Goal: Find specific page/section: Find specific page/section

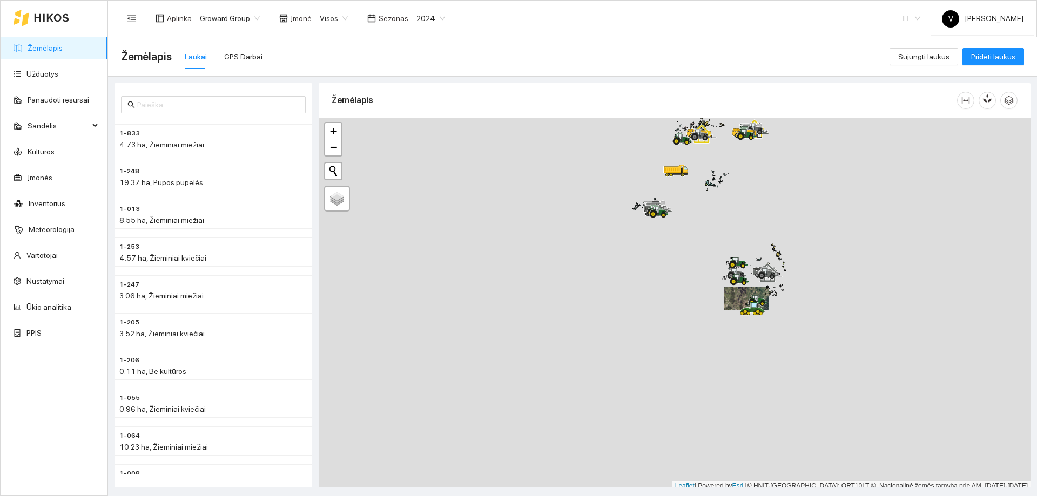
scroll to position [3, 0]
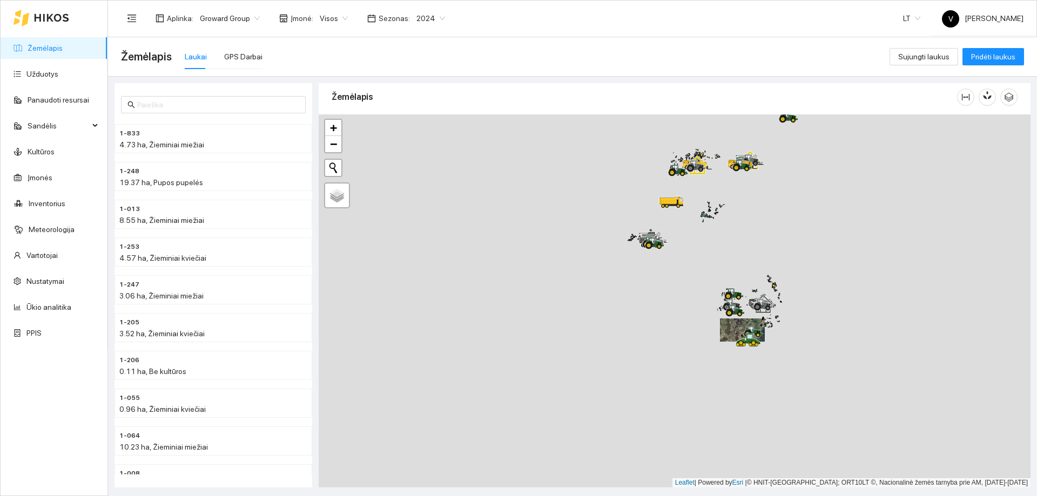
drag, startPoint x: 709, startPoint y: 302, endPoint x: 705, endPoint y: 336, distance: 34.8
click at [705, 336] on div at bounding box center [675, 301] width 712 height 373
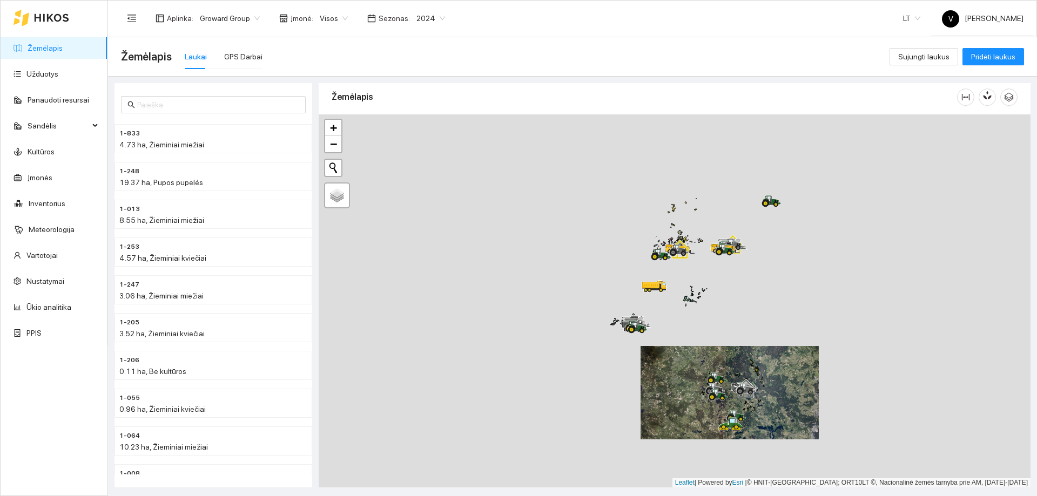
drag, startPoint x: 706, startPoint y: 360, endPoint x: 671, endPoint y: 331, distance: 45.2
click at [711, 367] on div at bounding box center [675, 301] width 712 height 373
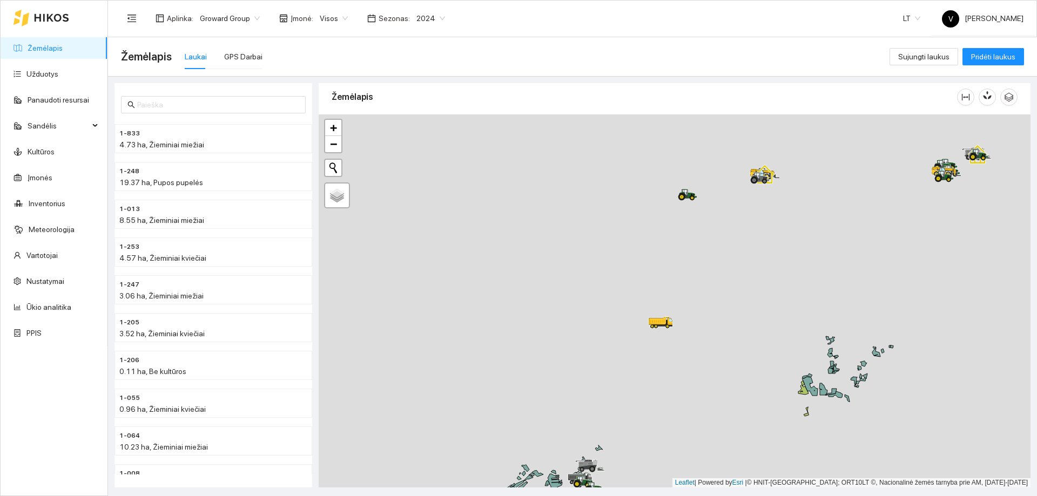
drag, startPoint x: 696, startPoint y: 319, endPoint x: 634, endPoint y: 472, distance: 165.2
click at [634, 472] on div at bounding box center [675, 301] width 712 height 373
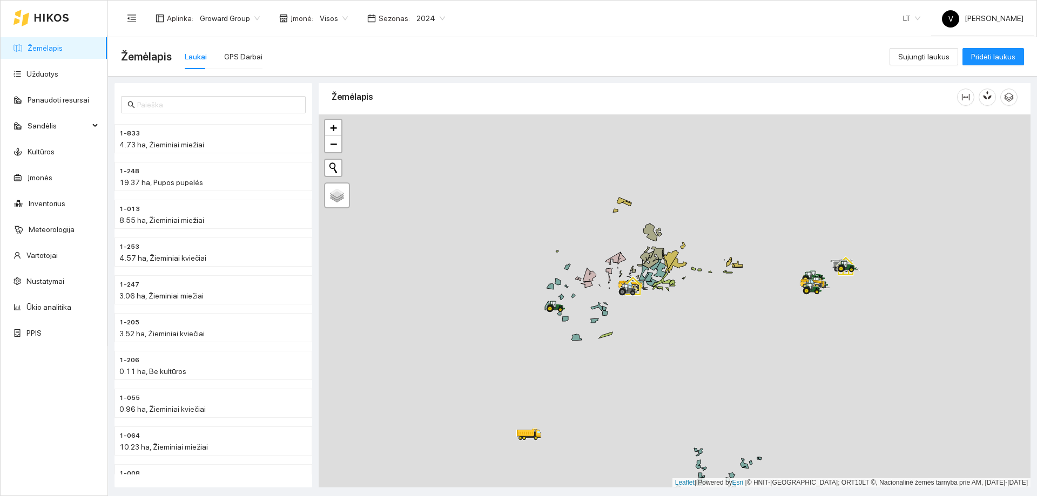
drag, startPoint x: 690, startPoint y: 253, endPoint x: 568, endPoint y: 344, distance: 151.7
click at [566, 344] on div at bounding box center [675, 301] width 712 height 373
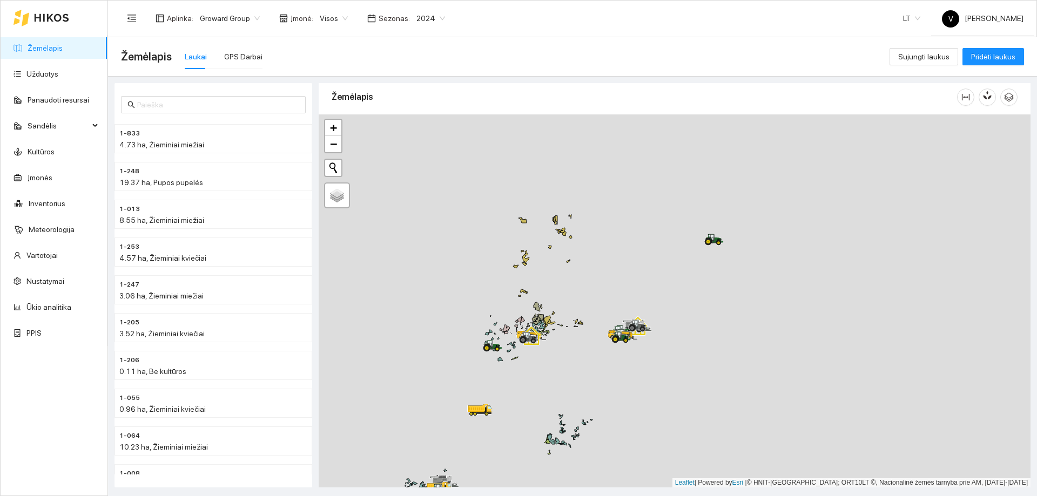
drag, startPoint x: 685, startPoint y: 288, endPoint x: 625, endPoint y: 349, distance: 85.9
click at [625, 349] on div at bounding box center [675, 301] width 712 height 373
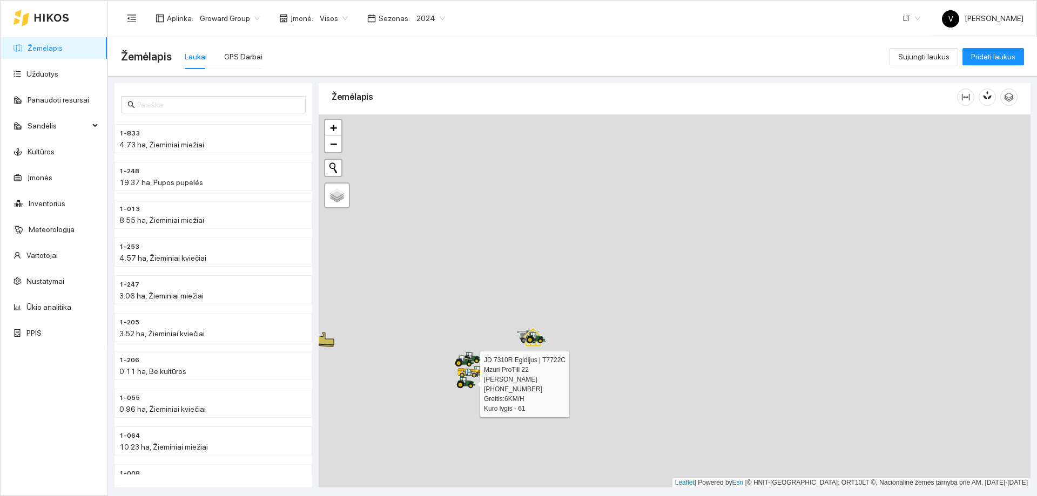
drag, startPoint x: 447, startPoint y: 435, endPoint x: 466, endPoint y: 386, distance: 52.7
click at [463, 386] on div at bounding box center [459, 388] width 6 height 27
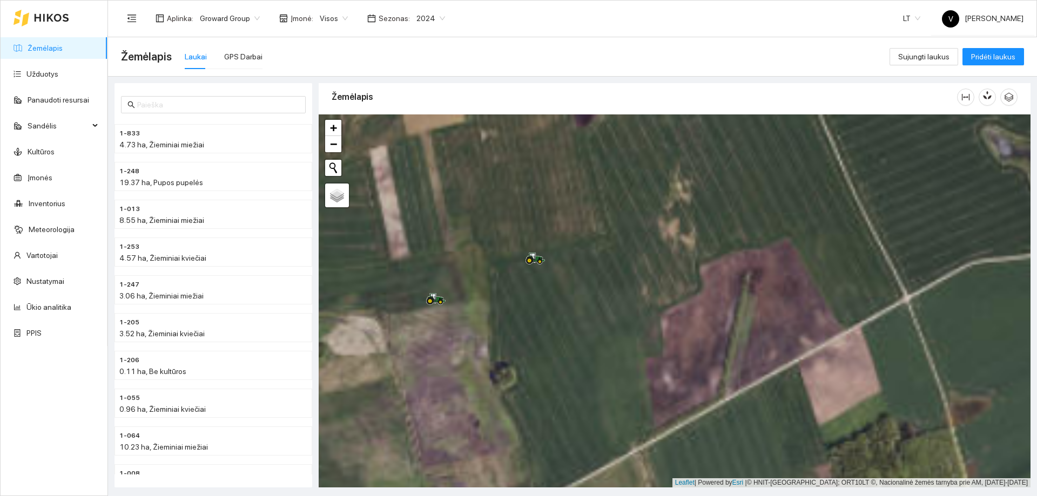
drag, startPoint x: 475, startPoint y: 274, endPoint x: 541, endPoint y: 289, distance: 67.1
click at [541, 289] on div at bounding box center [675, 301] width 712 height 373
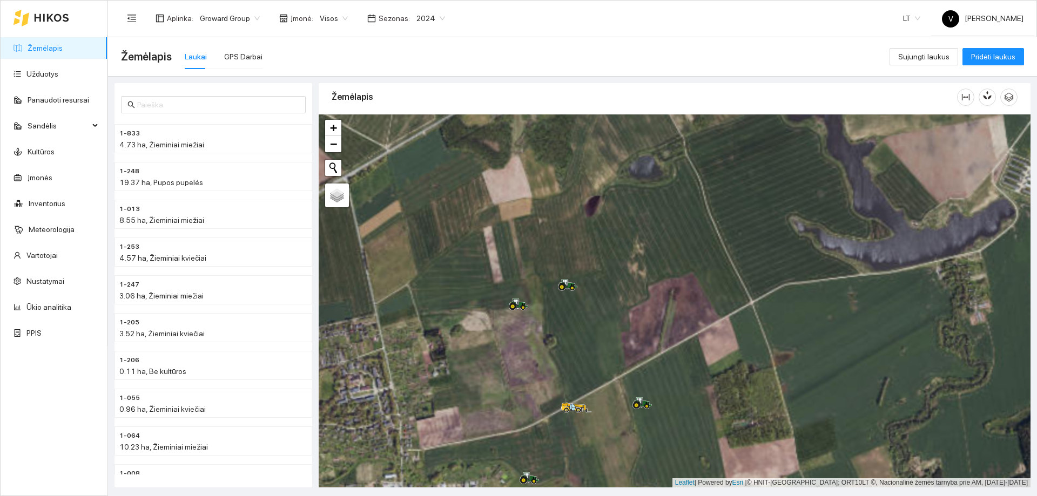
drag, startPoint x: 452, startPoint y: 326, endPoint x: 504, endPoint y: 325, distance: 52.9
click at [504, 325] on div at bounding box center [675, 301] width 712 height 373
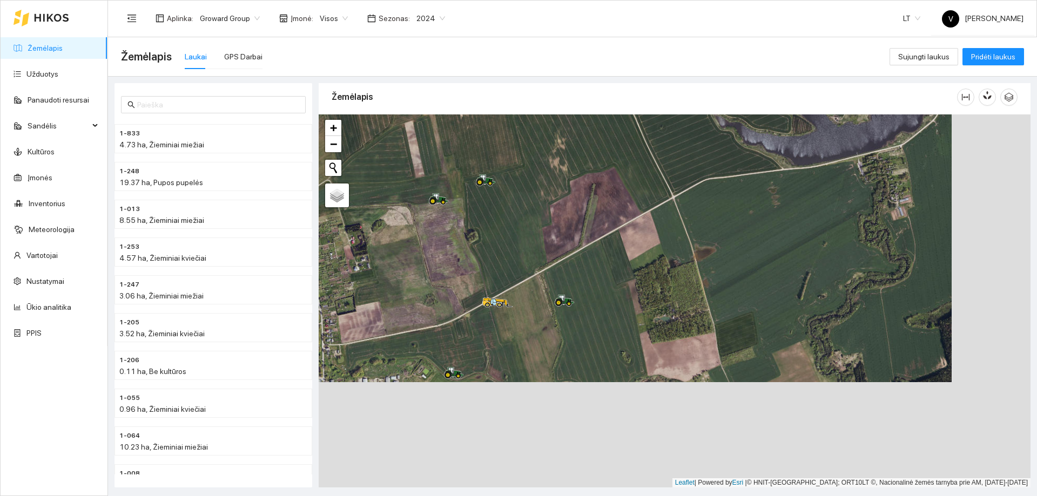
drag, startPoint x: 579, startPoint y: 342, endPoint x: 495, endPoint y: 235, distance: 136.1
click at [495, 235] on div at bounding box center [675, 301] width 712 height 373
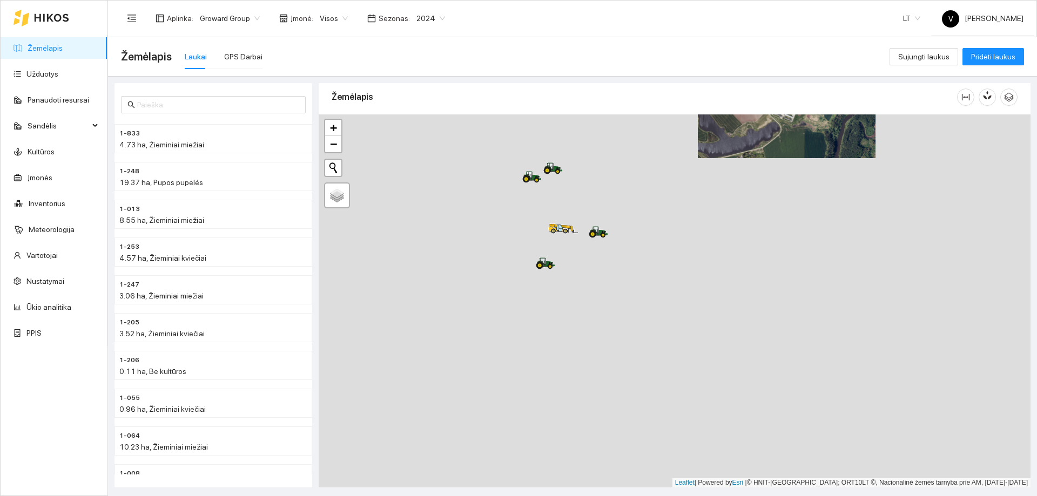
drag, startPoint x: 629, startPoint y: 312, endPoint x: 678, endPoint y: 220, distance: 104.6
click at [690, 217] on div at bounding box center [675, 301] width 712 height 373
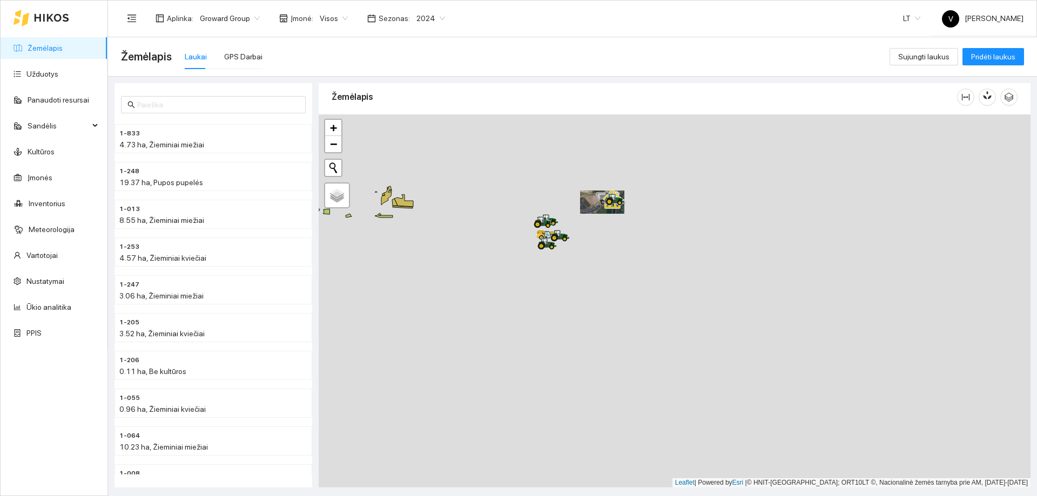
drag, startPoint x: 553, startPoint y: 326, endPoint x: 596, endPoint y: 199, distance: 134.8
click at [596, 199] on div at bounding box center [675, 301] width 712 height 373
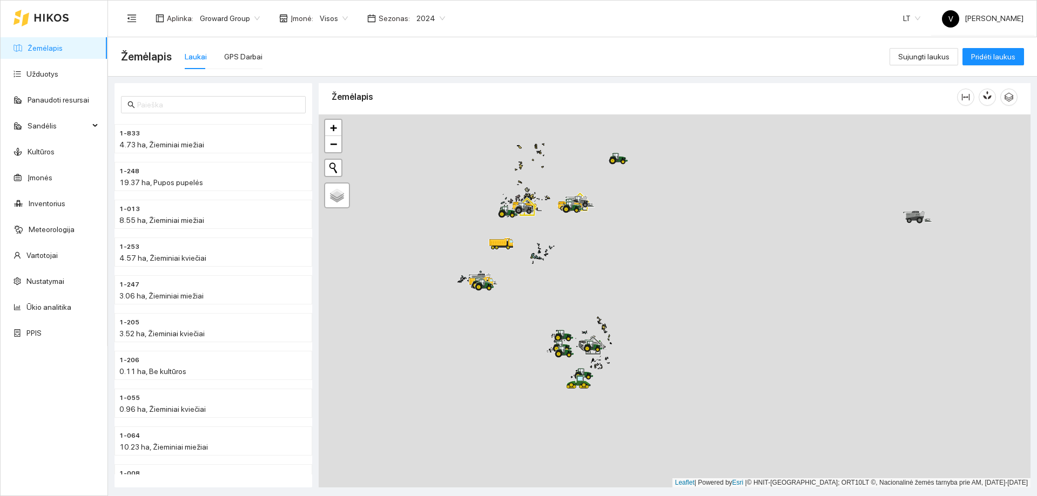
drag, startPoint x: 567, startPoint y: 346, endPoint x: 568, endPoint y: 241, distance: 104.2
click at [568, 241] on div at bounding box center [675, 301] width 712 height 373
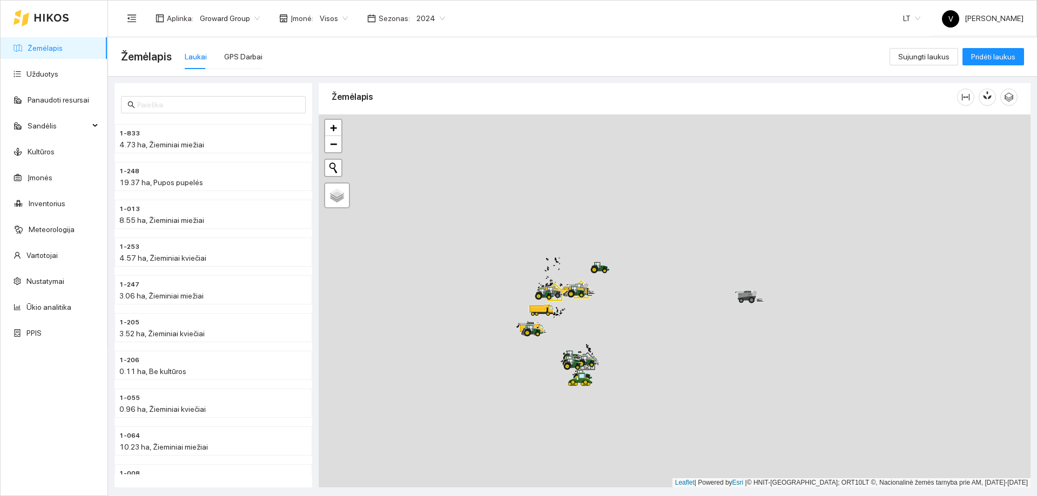
drag, startPoint x: 535, startPoint y: 248, endPoint x: 546, endPoint y: 351, distance: 103.7
click at [546, 353] on div at bounding box center [675, 301] width 712 height 373
drag, startPoint x: 529, startPoint y: 273, endPoint x: 551, endPoint y: 380, distance: 108.7
click at [564, 423] on div at bounding box center [675, 301] width 712 height 373
